Goal: Transaction & Acquisition: Purchase product/service

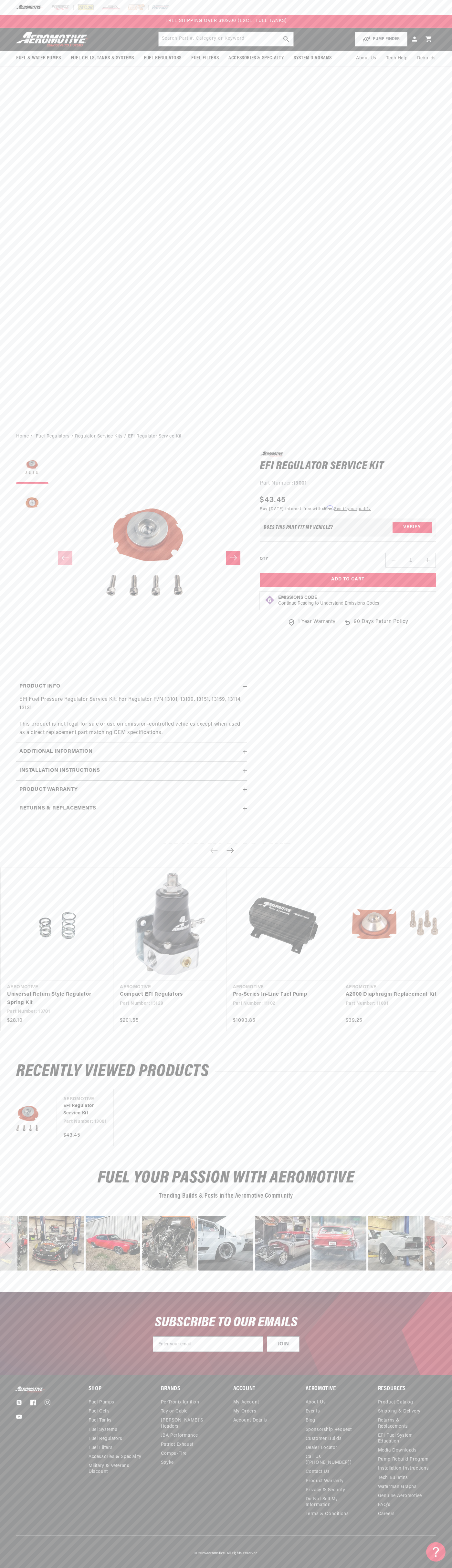
click at [19, 26] on div "FREE SHIPPING OVER $109.00 (EXCL. FUEL TANKS)" at bounding box center [226, 21] width 452 height 13
click at [434, 155] on div "Fuel & Water Pumps Back In-Tank" at bounding box center [226, 228] width 452 height 401
click at [175, 1563] on html "Skip to content Your cart Your cart is empty Loading... You may also like Subto…" at bounding box center [226, 784] width 452 height 1568
click at [19, 1194] on body "Skip to content Your cart Your cart is empty Loading... You may also like Subto…" at bounding box center [226, 784] width 452 height 1568
